Goal: Obtain resource: Download file/media

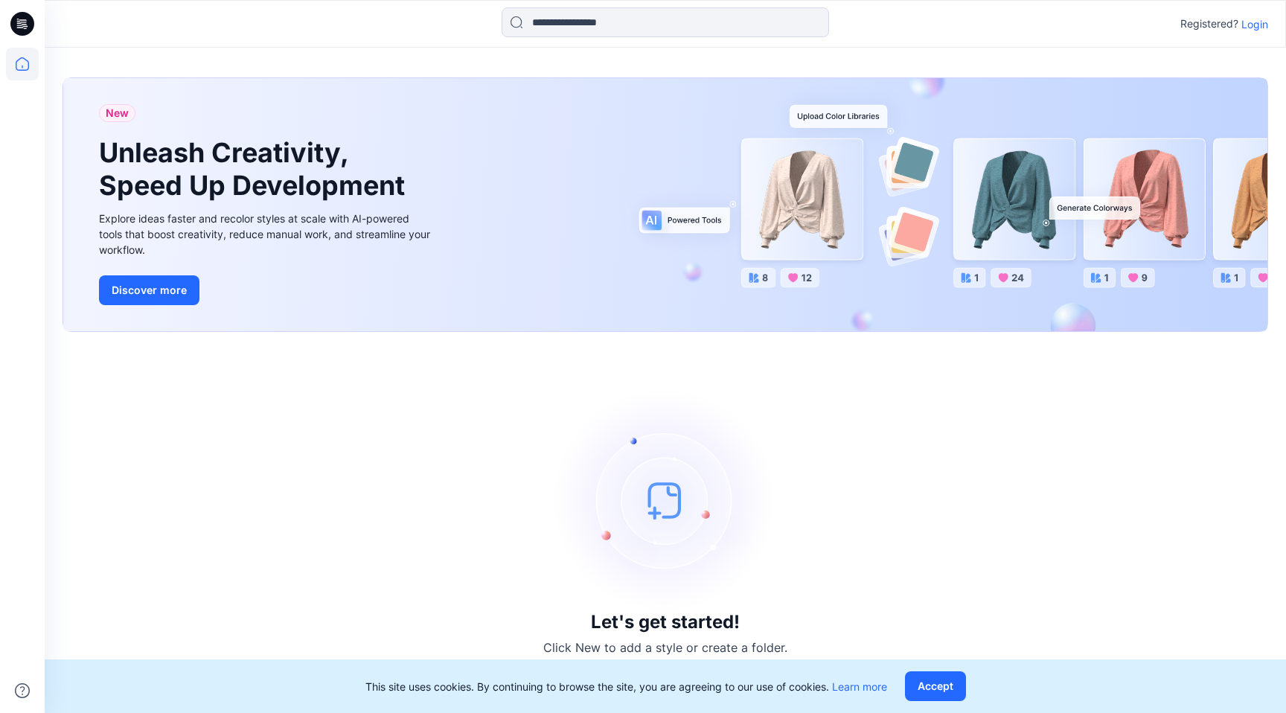
click at [1253, 22] on p "Login" at bounding box center [1254, 24] width 27 height 16
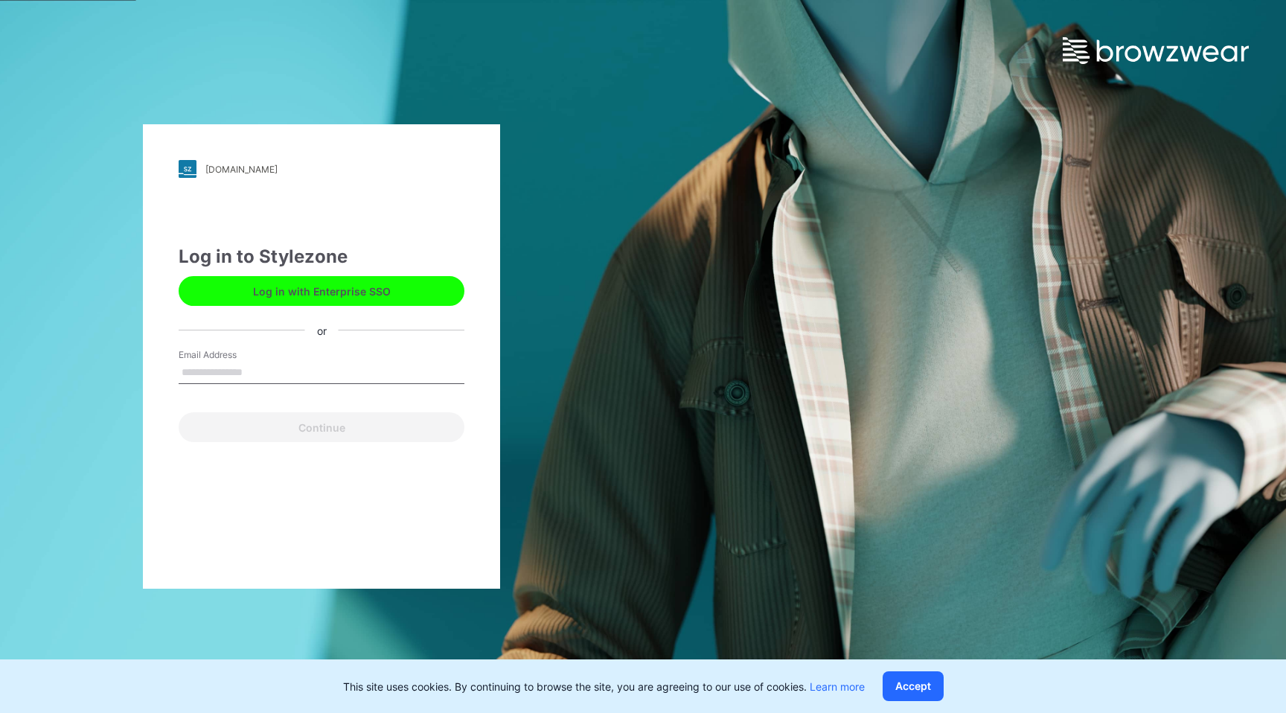
click at [294, 292] on button "Log in with Enterprise SSO" at bounding box center [322, 291] width 286 height 30
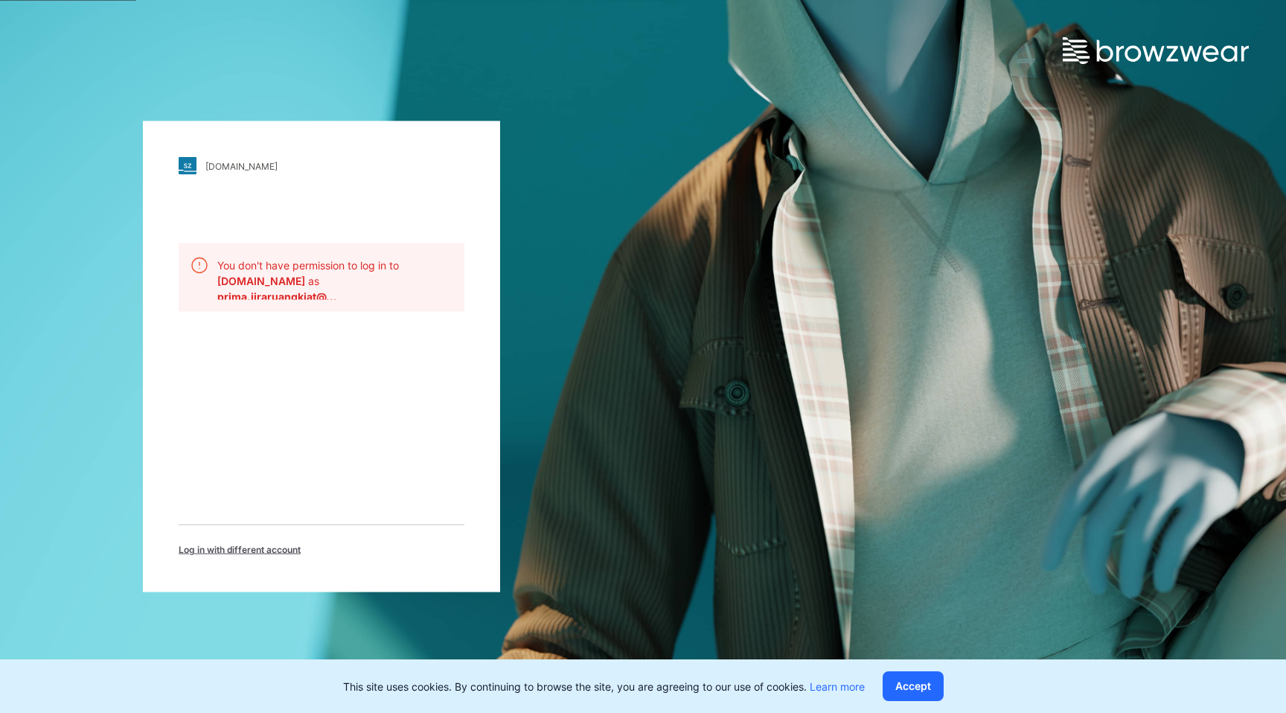
click at [234, 545] on span "Log in with different account" at bounding box center [240, 549] width 122 height 13
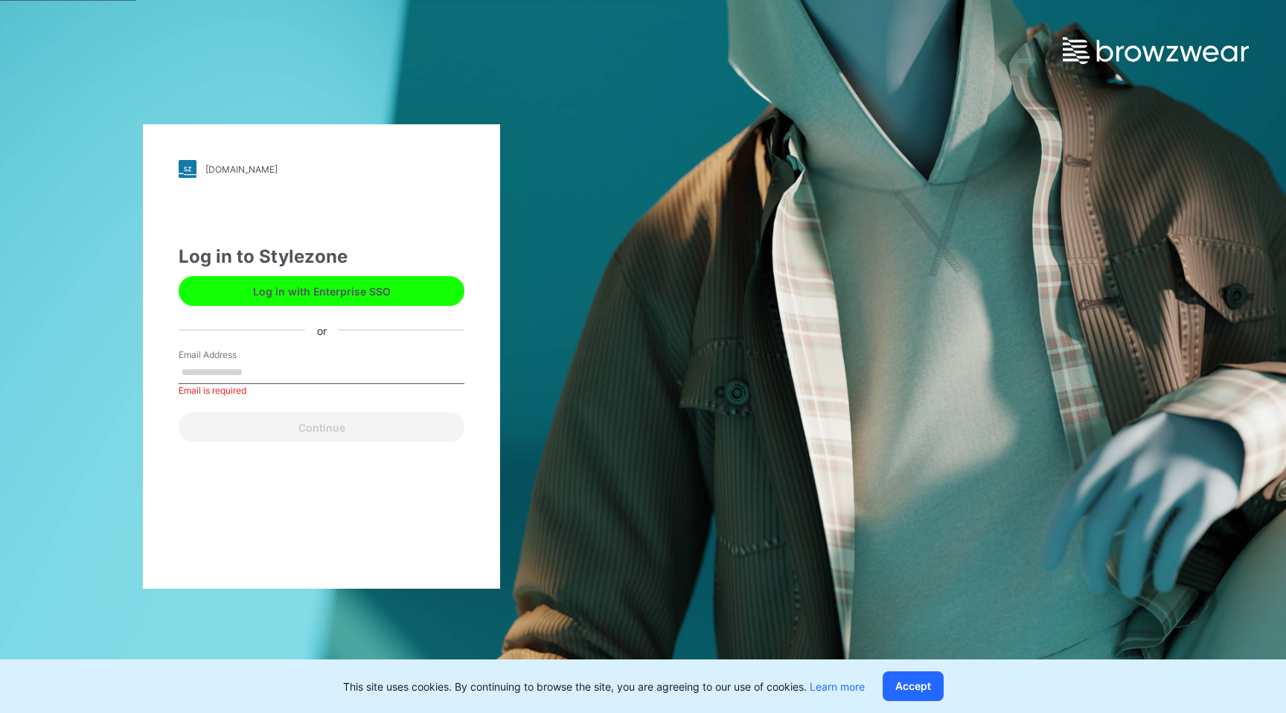
click at [292, 372] on input "Email Address" at bounding box center [322, 373] width 286 height 22
paste input "**********"
type input "**********"
click at [179, 412] on button "Continue" at bounding box center [322, 427] width 286 height 30
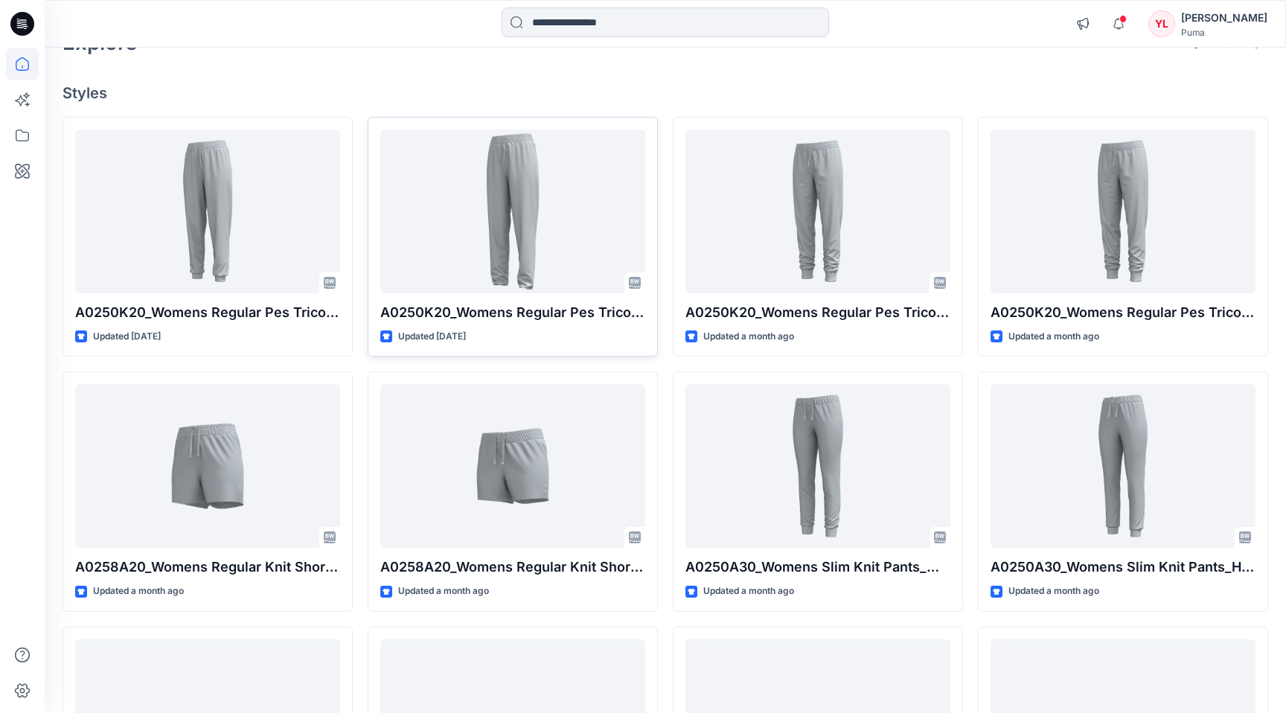
scroll to position [104, 0]
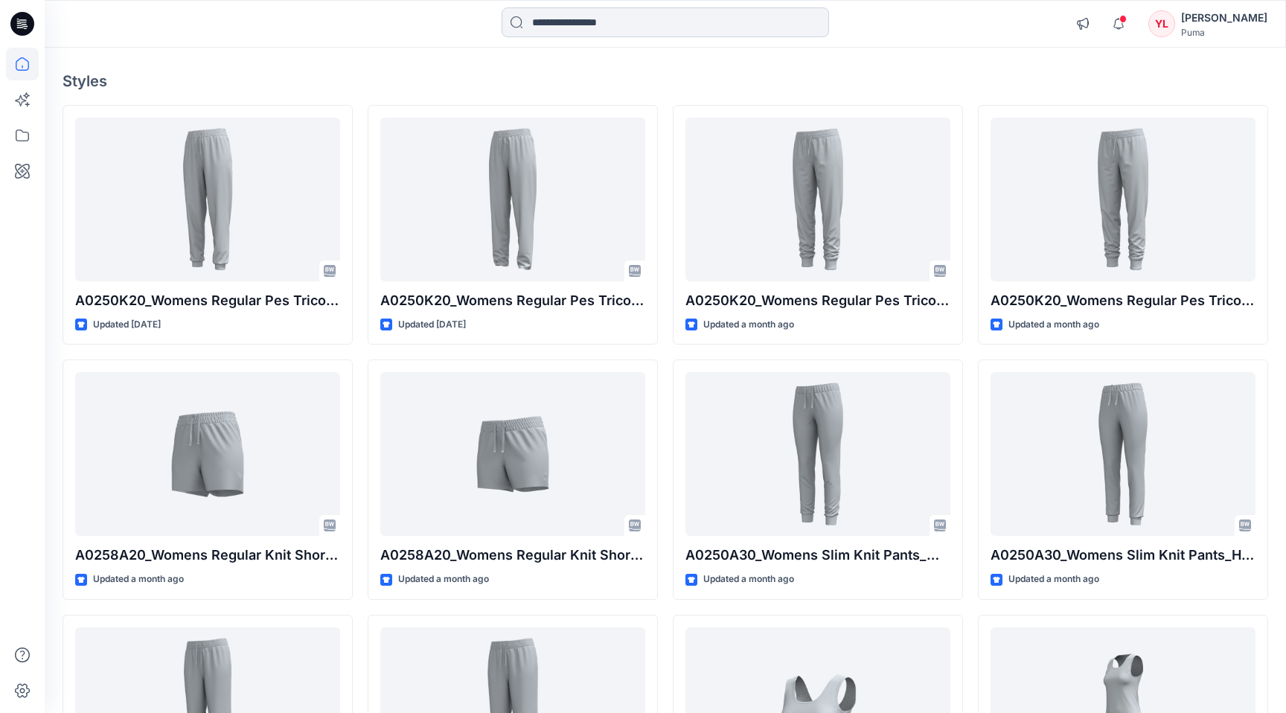
click at [577, 16] on input at bounding box center [665, 22] width 327 height 30
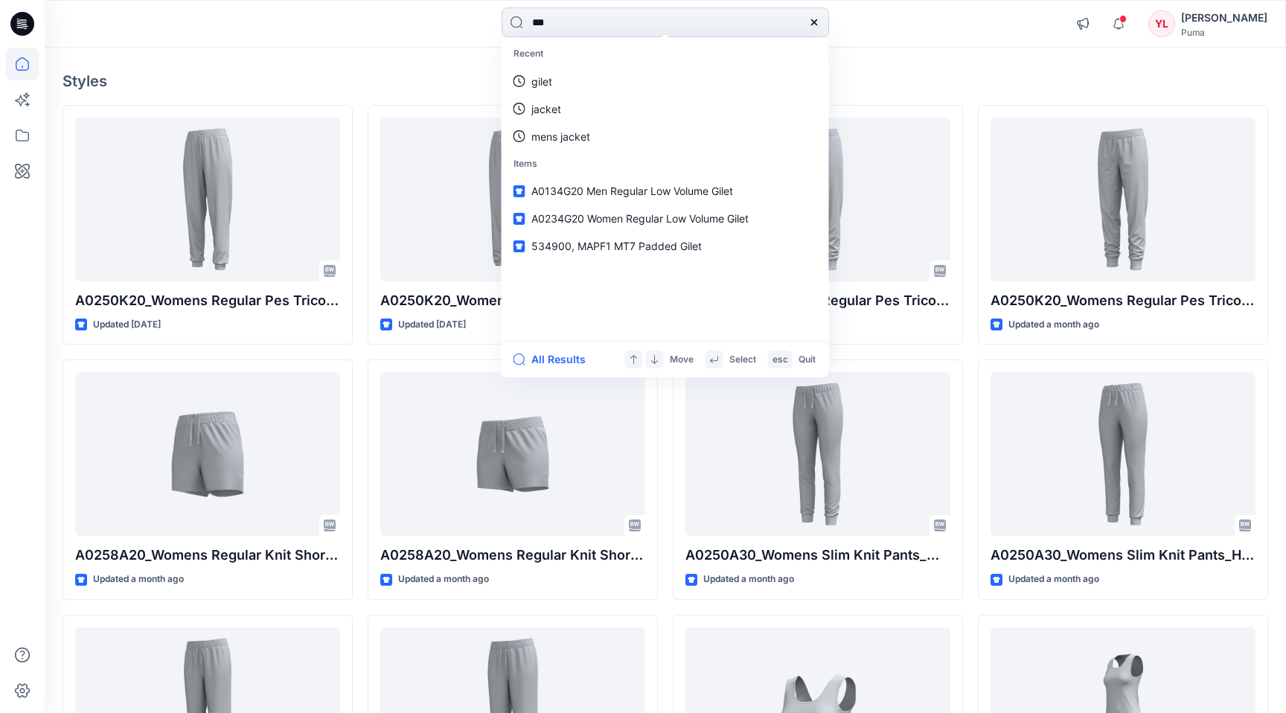
type input "****"
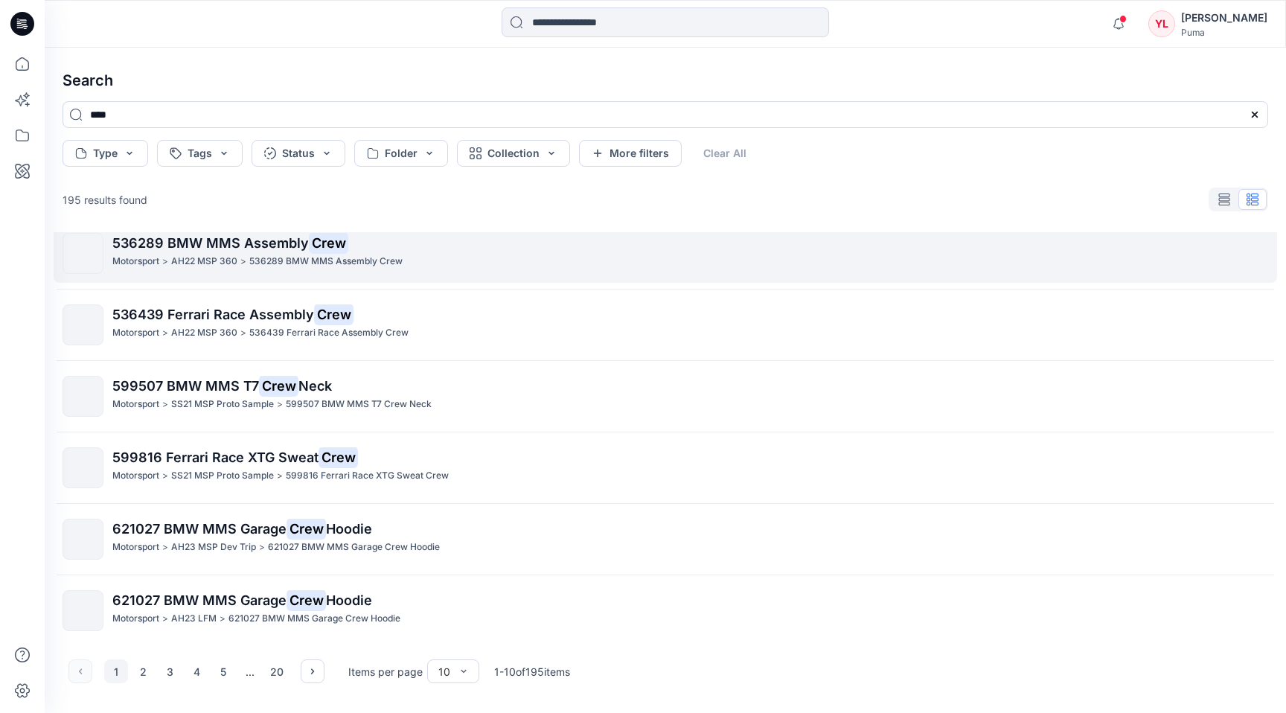
scroll to position [86, 0]
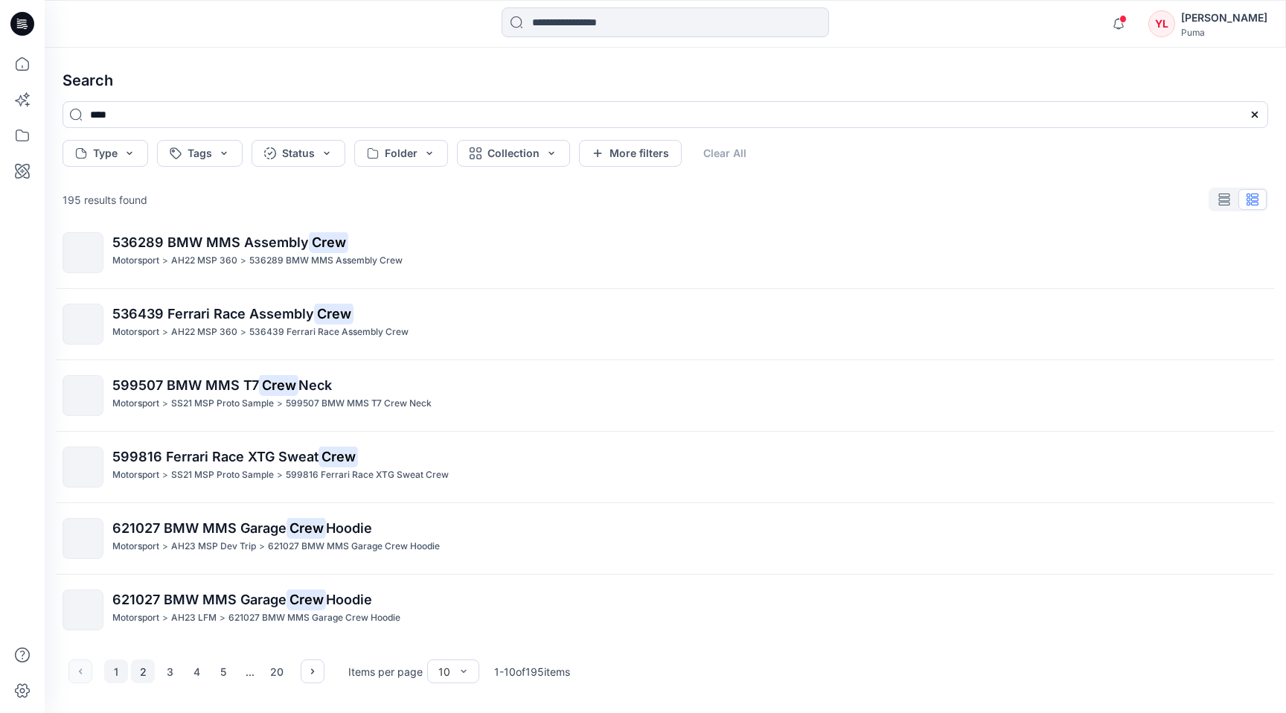
click at [144, 668] on button "2" at bounding box center [143, 671] width 24 height 24
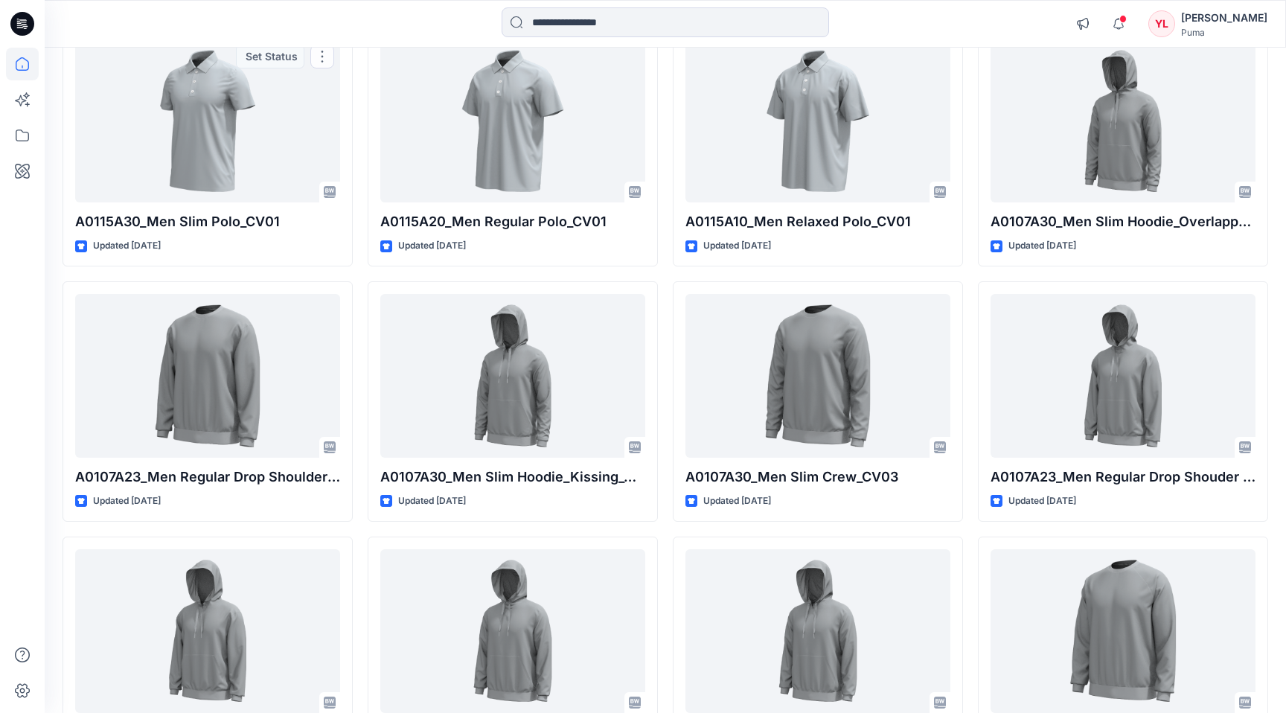
scroll to position [7833, 0]
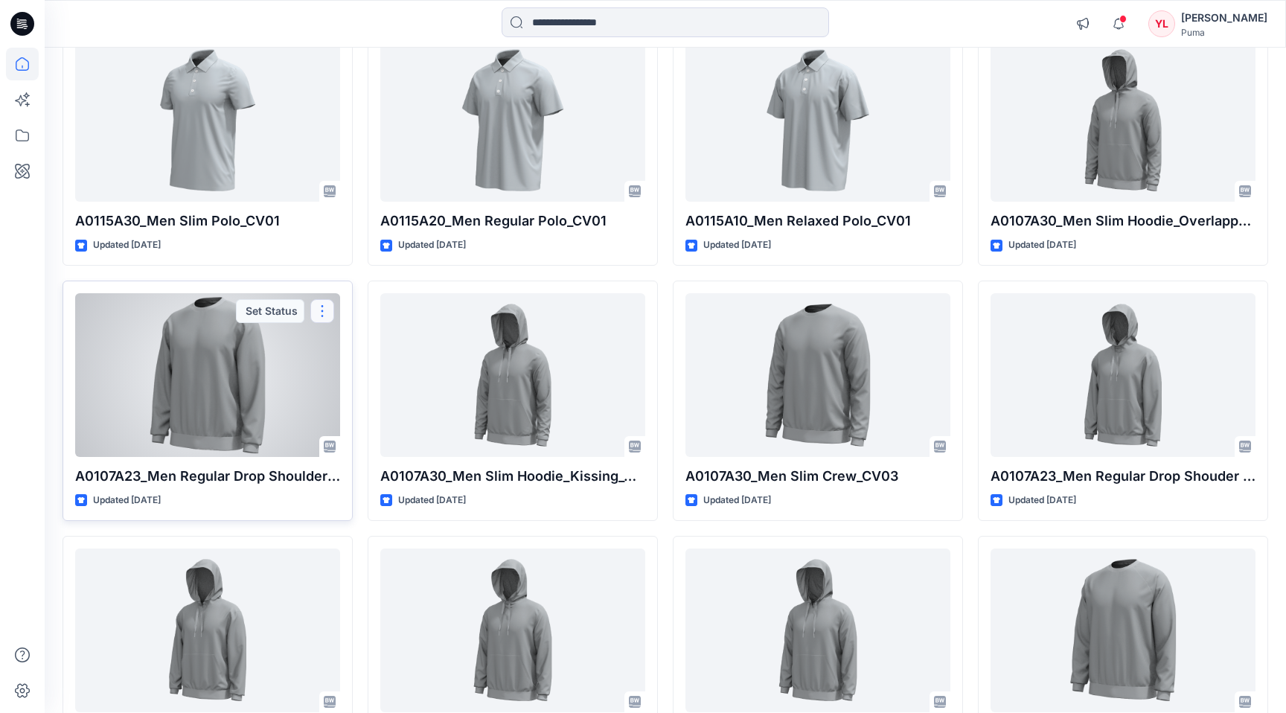
click at [322, 304] on button "button" at bounding box center [322, 311] width 24 height 24
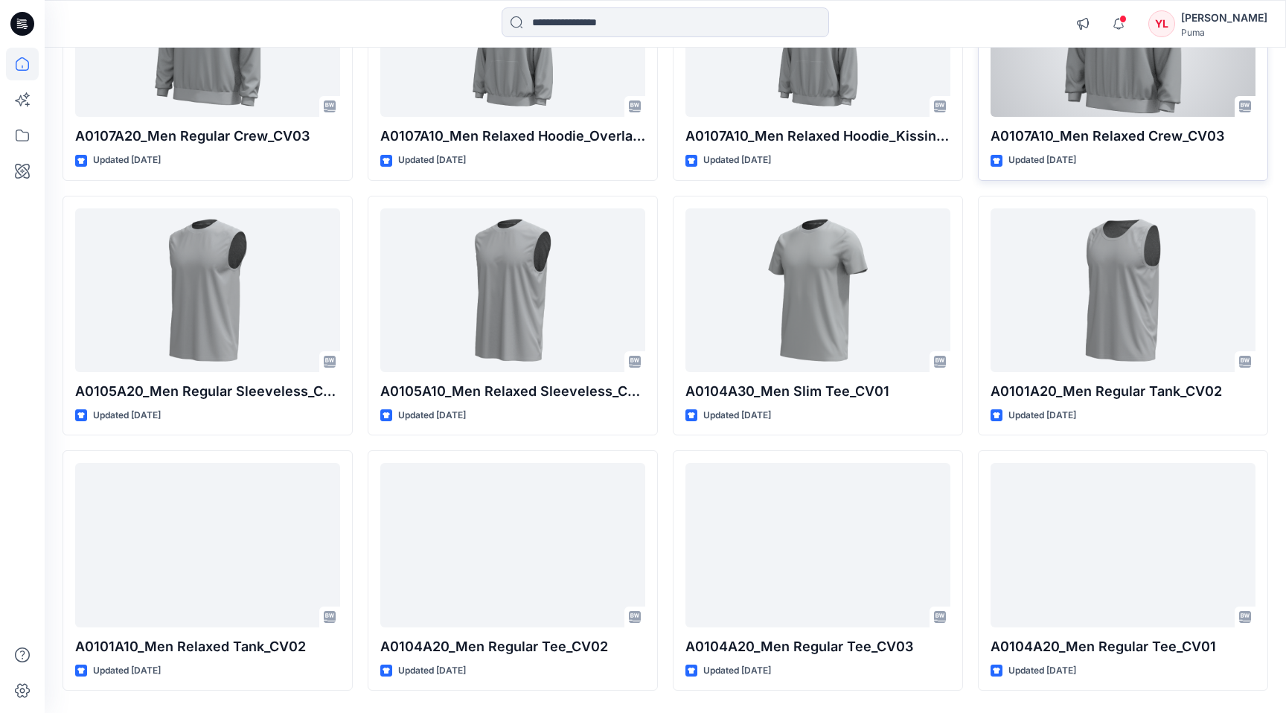
scroll to position [8698, 0]
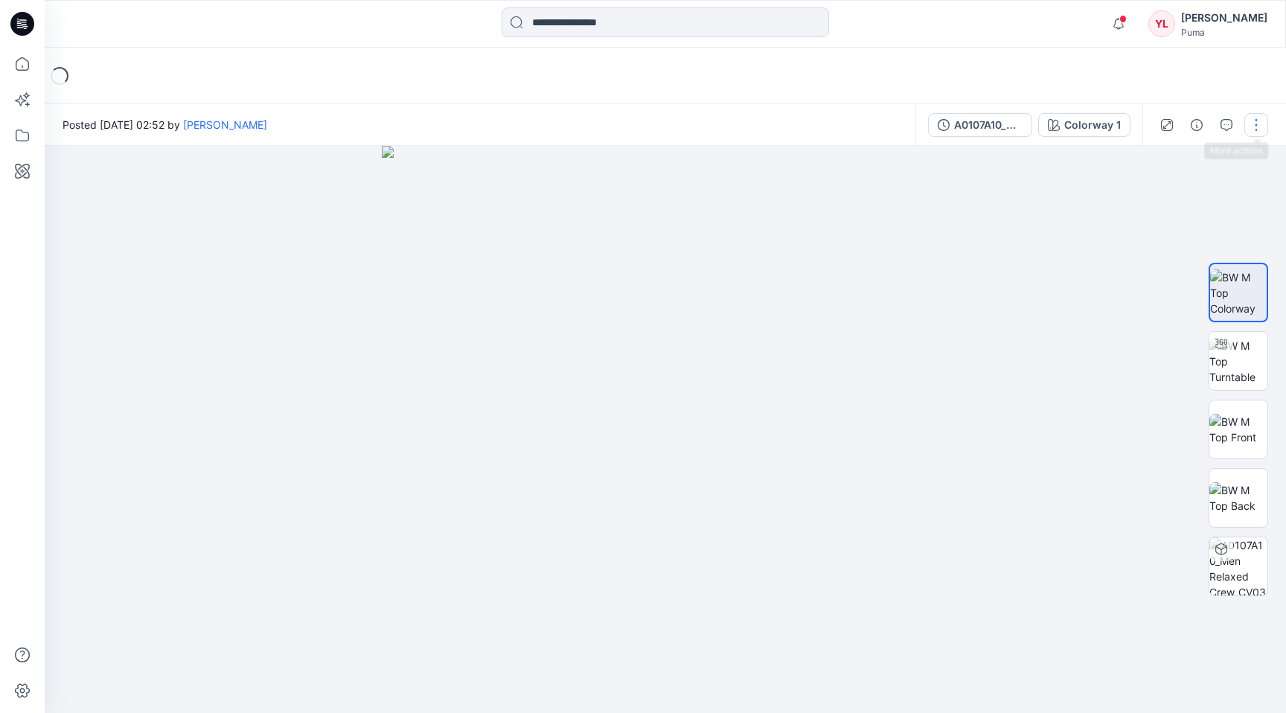
click at [1258, 121] on button "button" at bounding box center [1256, 125] width 24 height 24
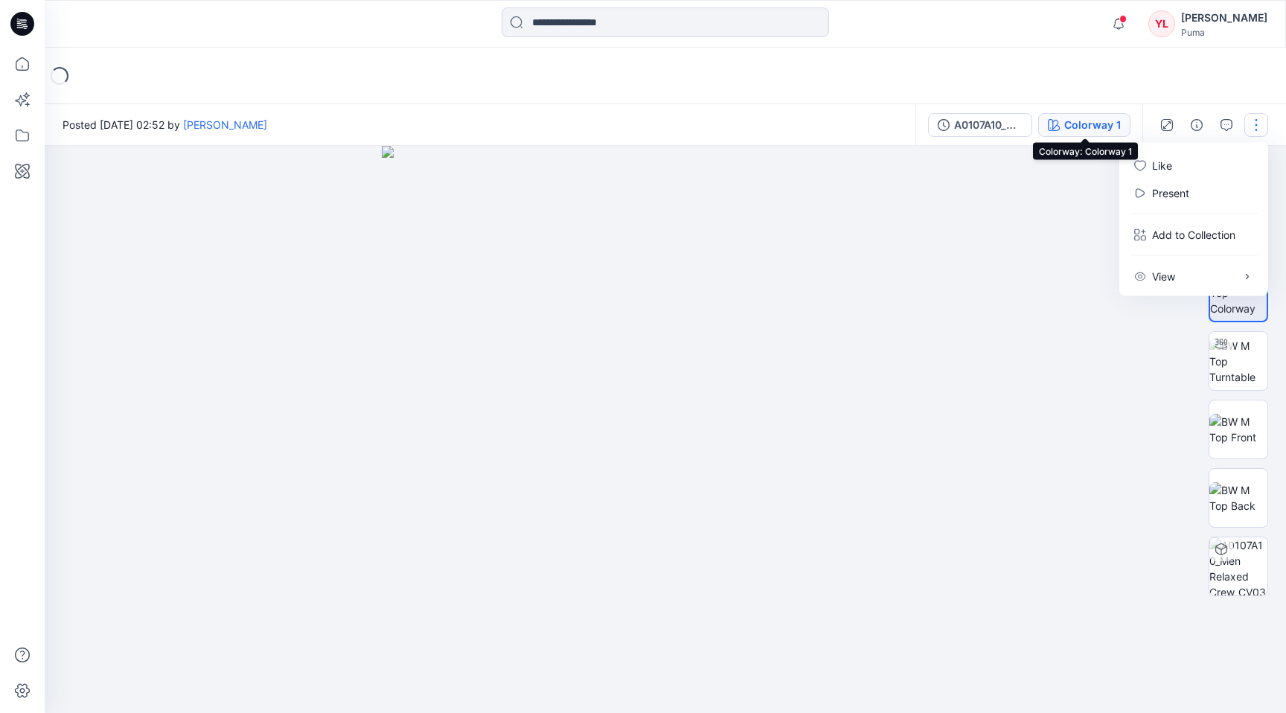
click at [1078, 128] on div "Colorway 1" at bounding box center [1092, 125] width 57 height 16
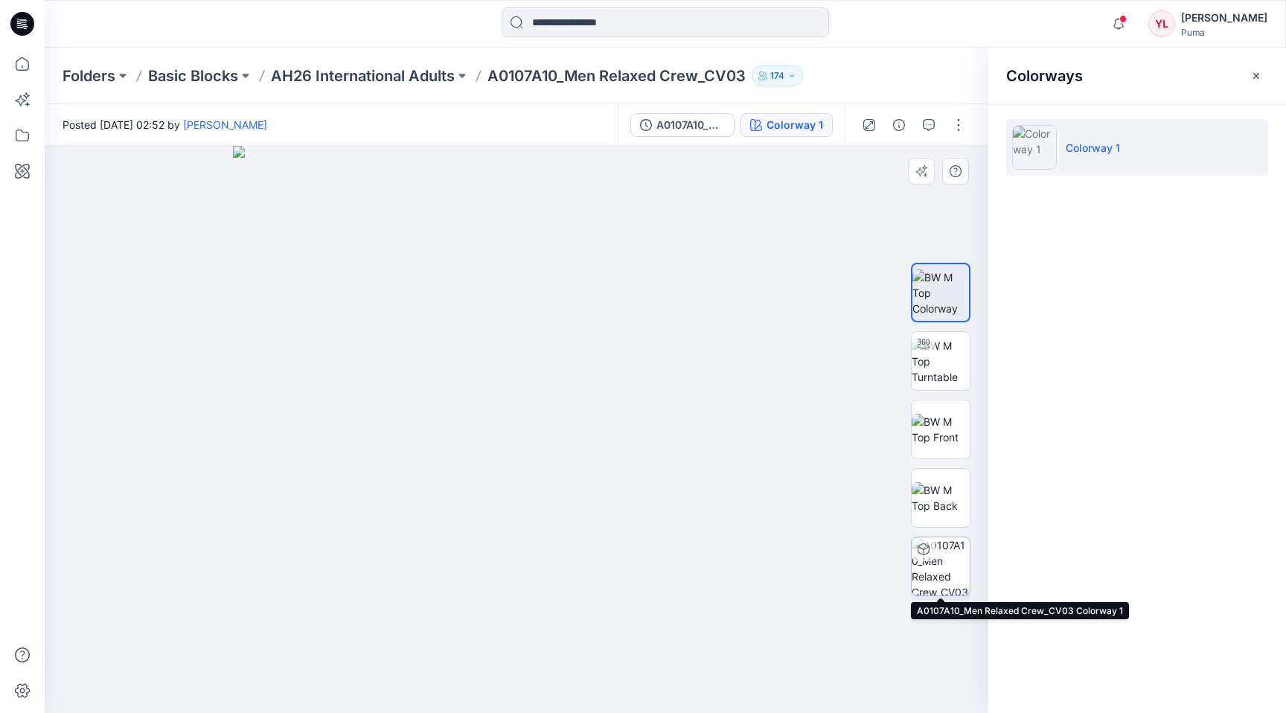
click at [938, 561] on img at bounding box center [941, 566] width 58 height 58
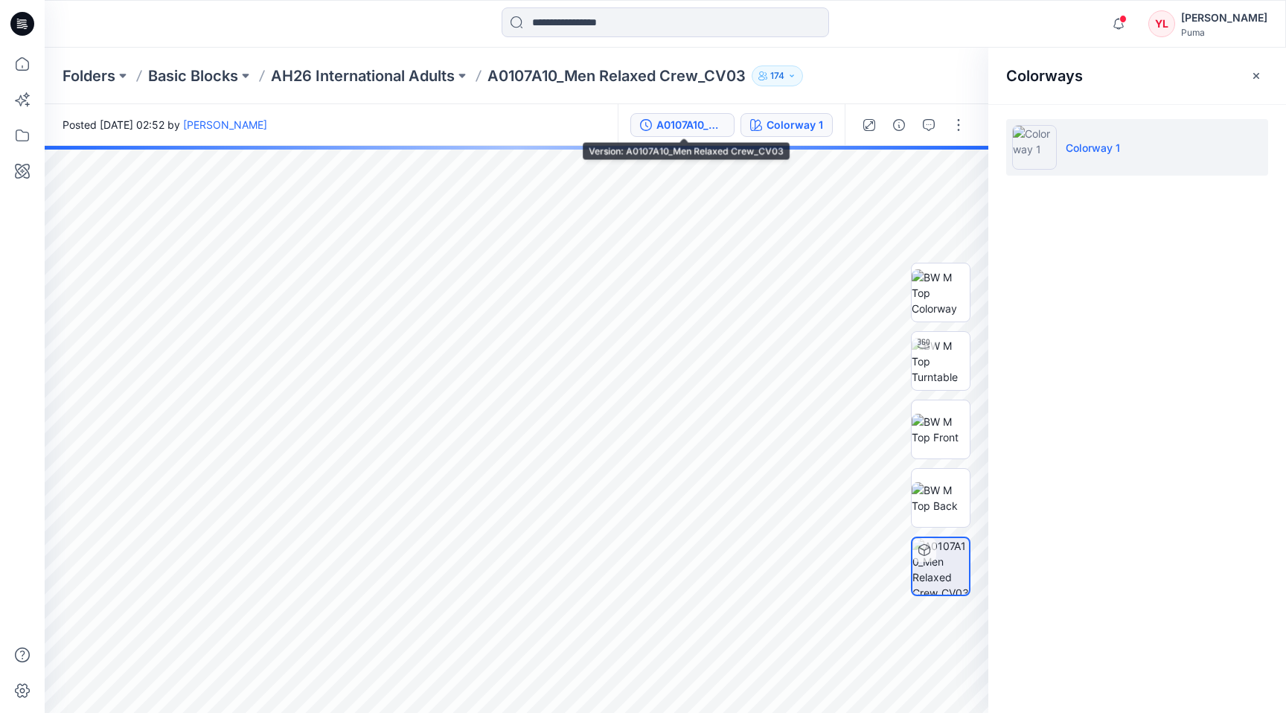
click at [703, 113] on button "A0107A10_Men Relaxed Crew_CV03" at bounding box center [682, 125] width 104 height 24
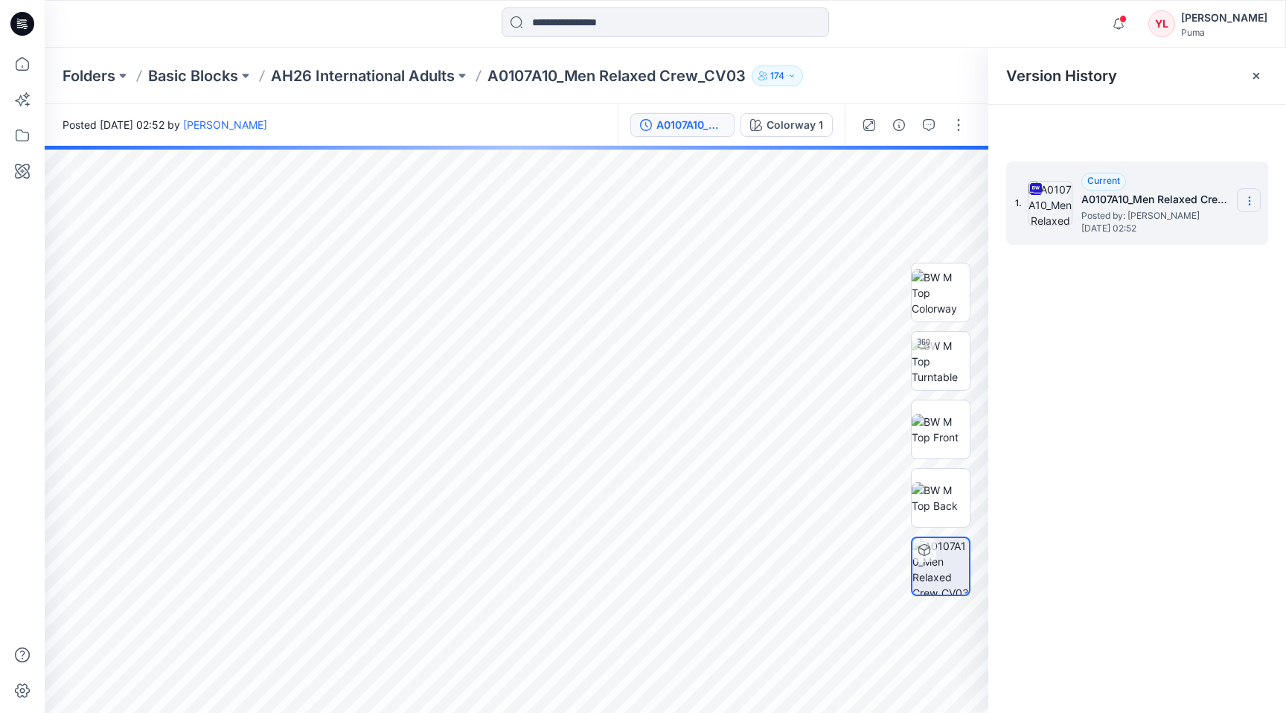
click at [1256, 201] on section at bounding box center [1249, 200] width 24 height 24
click at [1221, 237] on span "Download Source BW File" at bounding box center [1174, 230] width 124 height 18
